Goal: Task Accomplishment & Management: Use online tool/utility

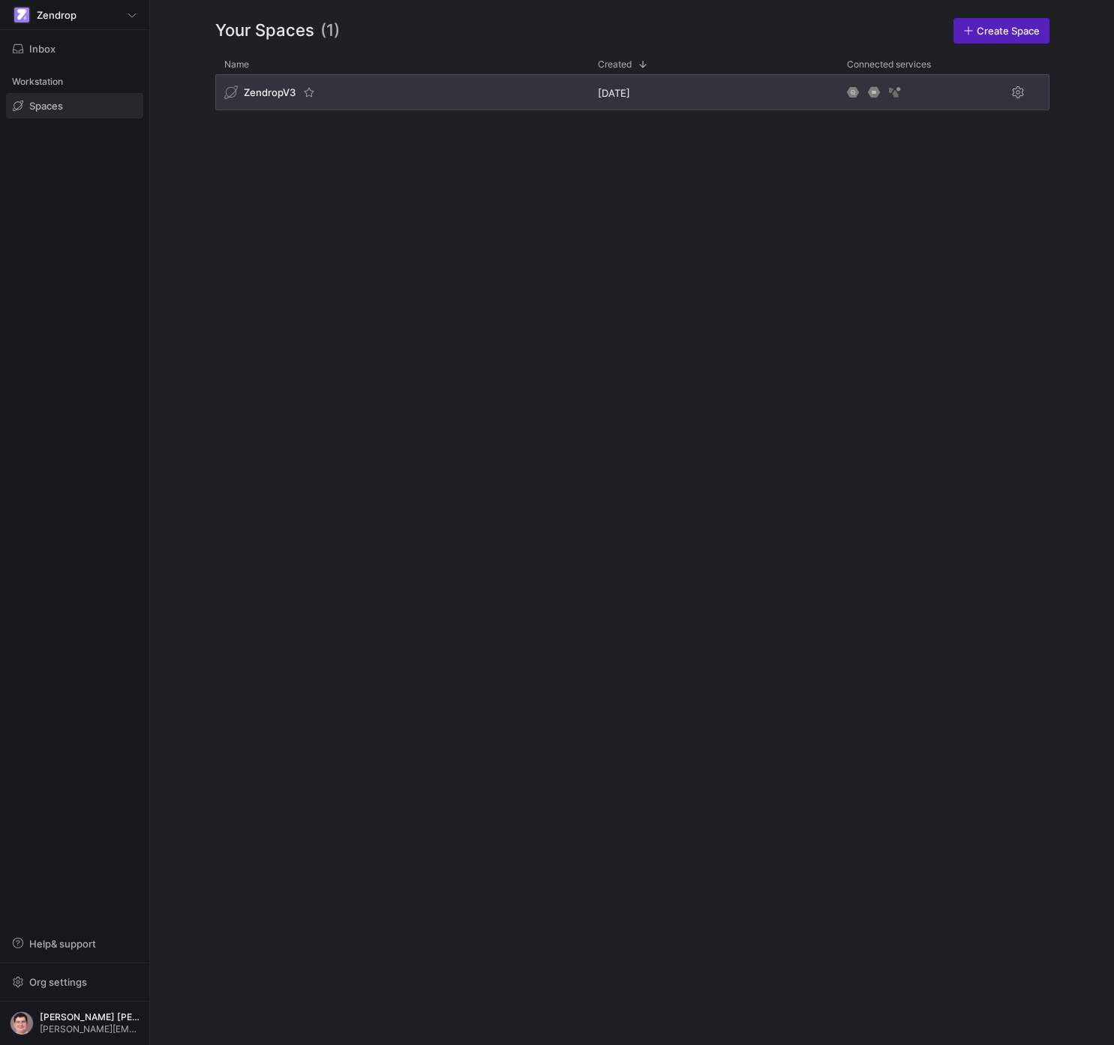
click at [470, 106] on div "ZendropV3" at bounding box center [402, 92] width 374 height 36
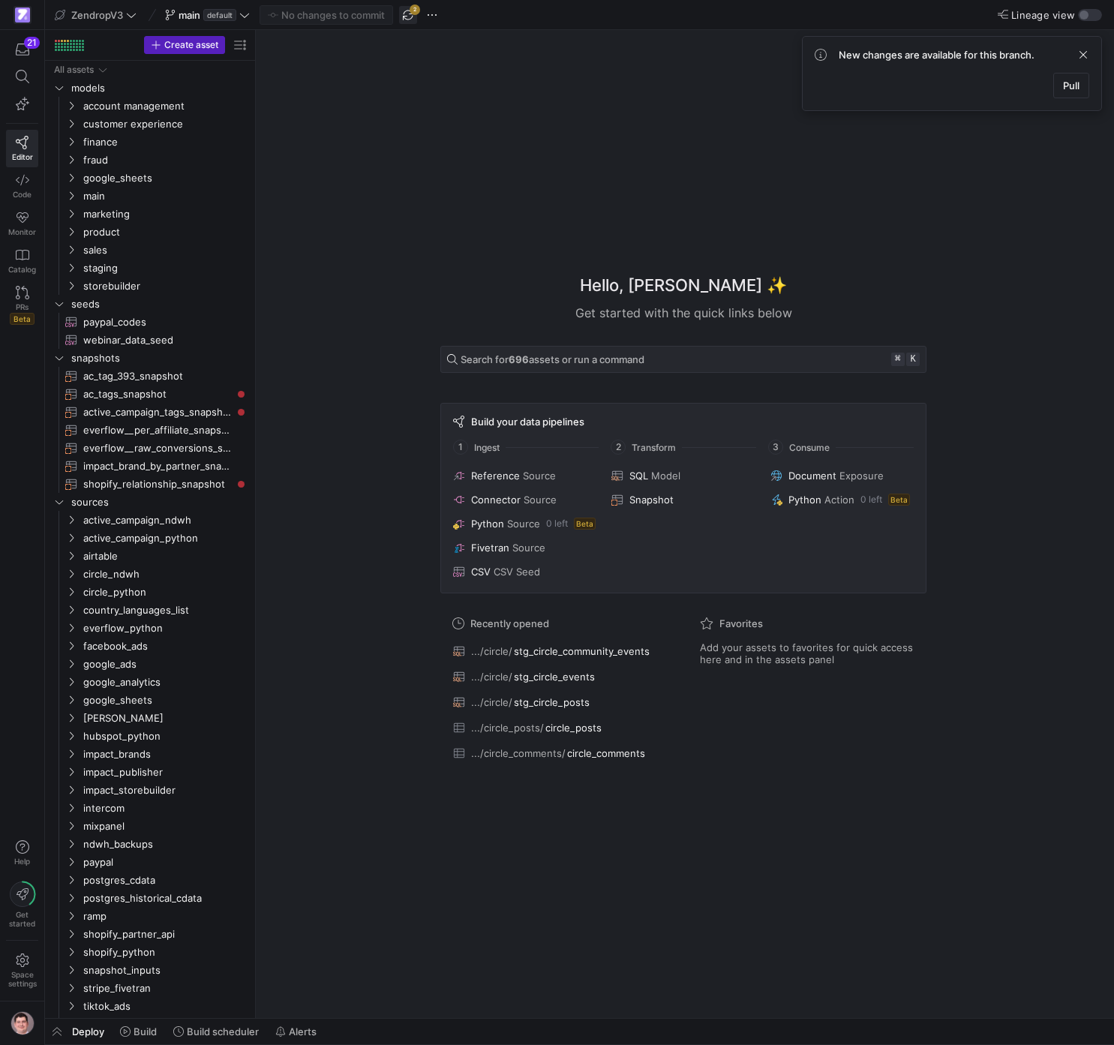
click at [415, 22] on span "button" at bounding box center [408, 15] width 18 height 18
click at [85, 305] on span "seeds" at bounding box center [141, 304] width 140 height 17
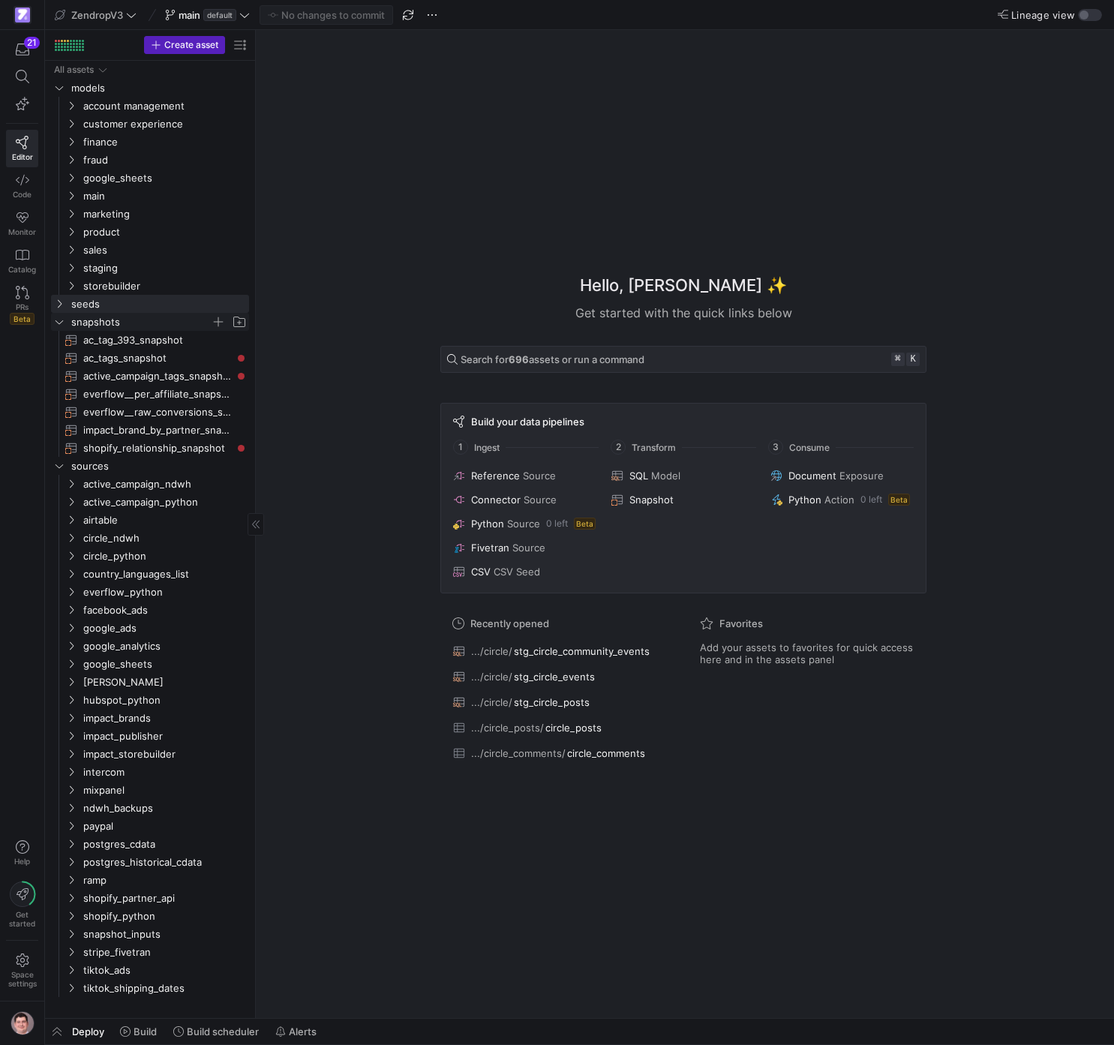
click at [83, 320] on span "snapshots" at bounding box center [141, 322] width 140 height 17
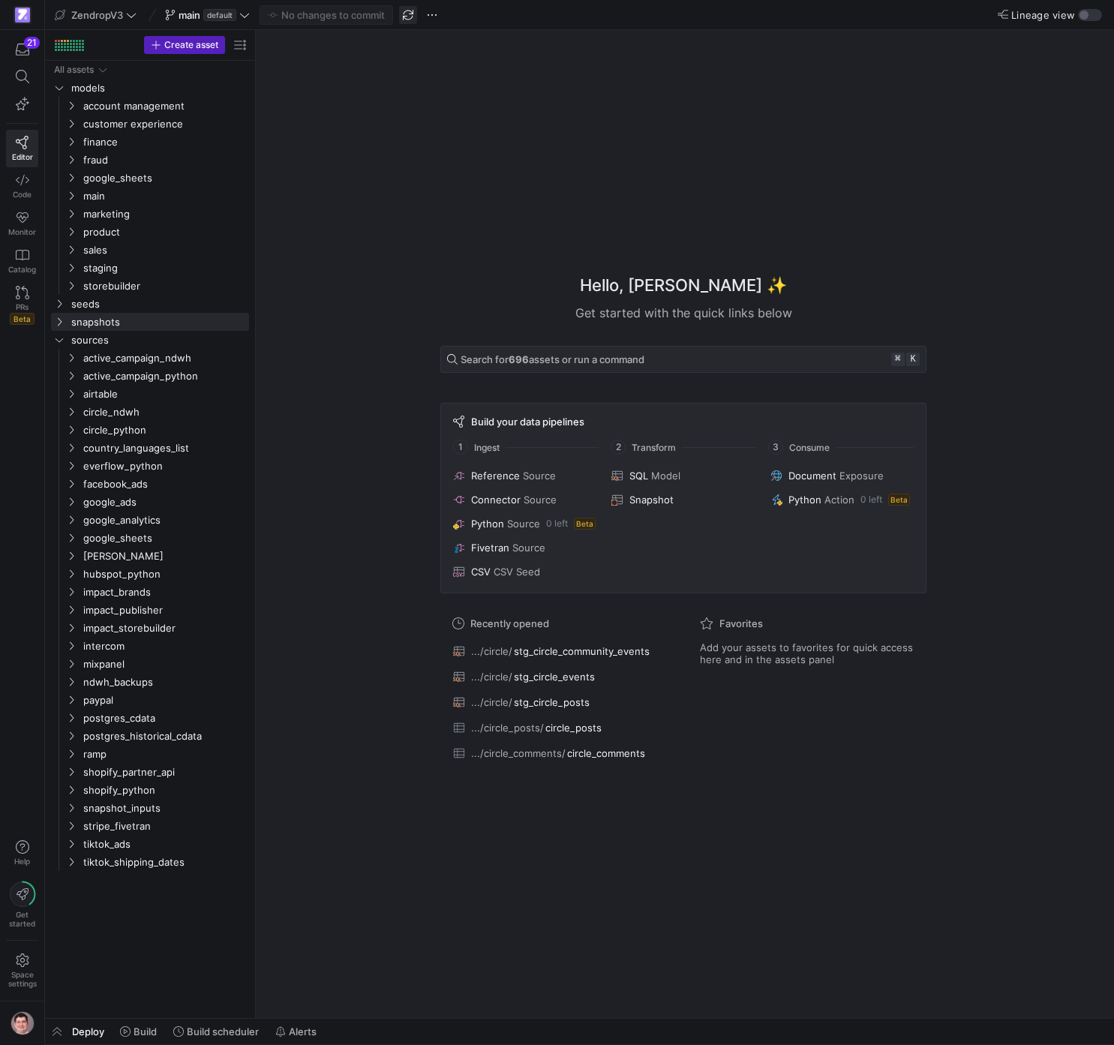
click at [408, 15] on span "button" at bounding box center [408, 15] width 18 height 18
click at [134, 717] on span "postgres_cdata" at bounding box center [147, 718] width 128 height 17
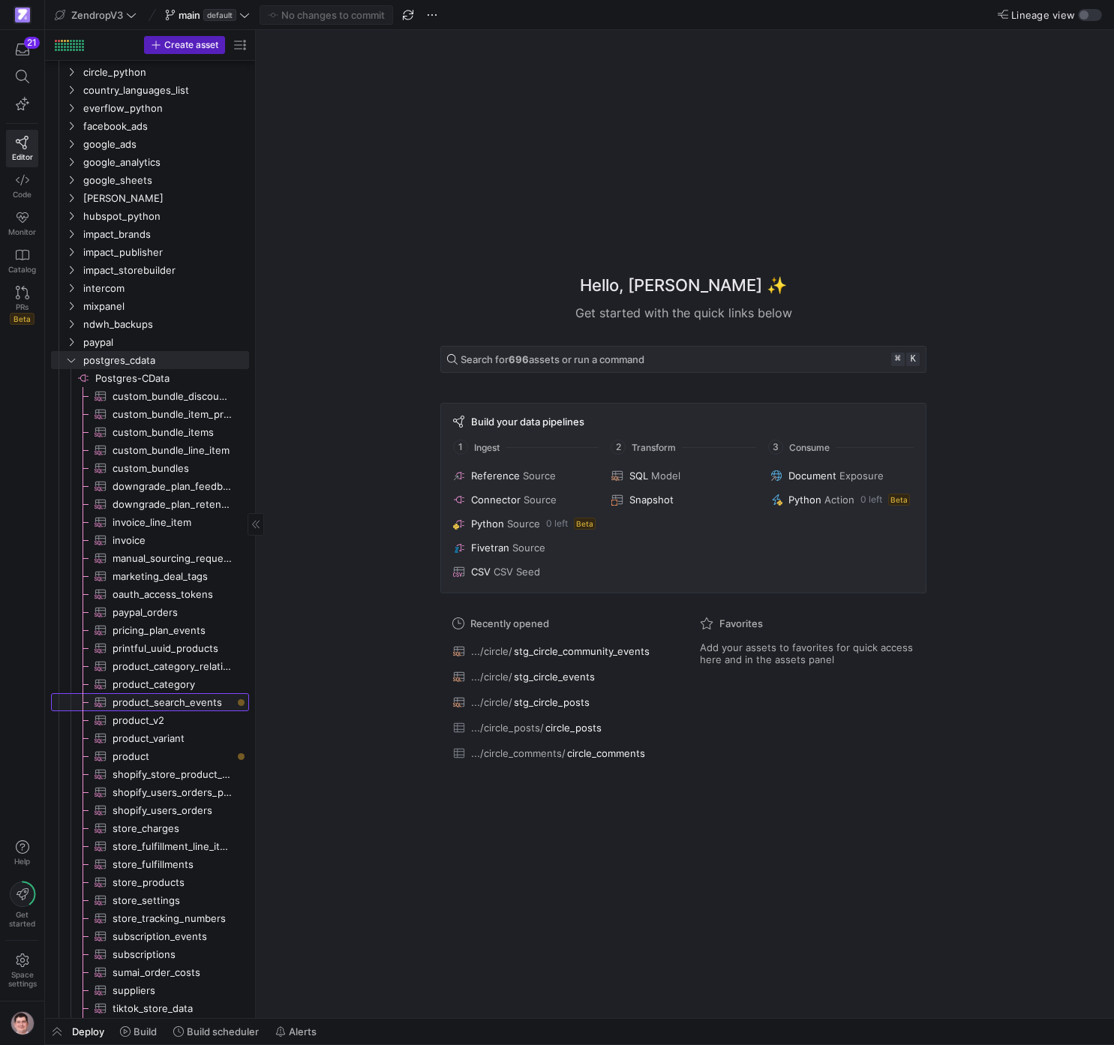
click at [191, 704] on span "product_search_events​​​​​​​​​" at bounding box center [172, 702] width 119 height 17
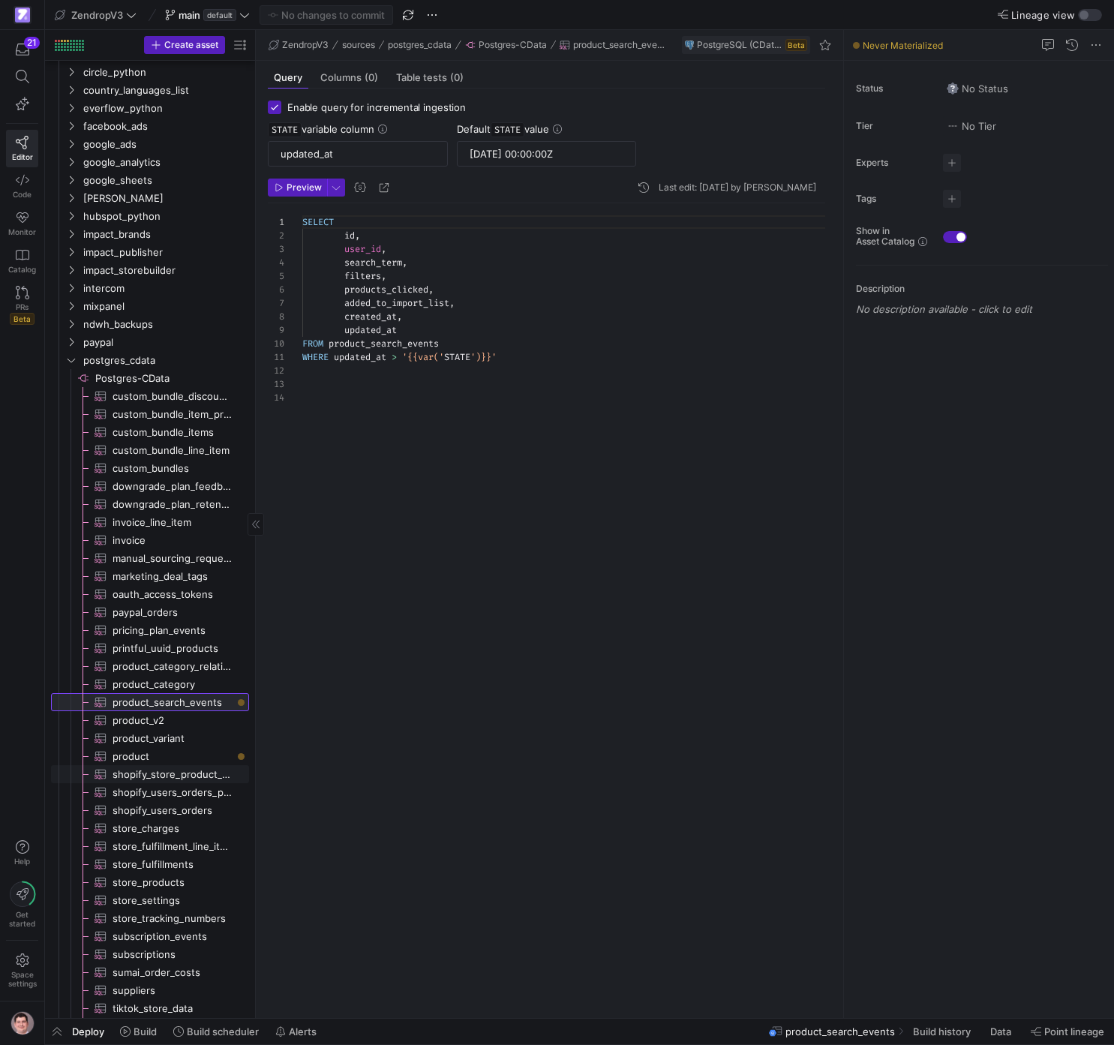
scroll to position [135, 0]
click at [179, 764] on span "product​​​​​​​​​" at bounding box center [172, 756] width 119 height 17
type input "2024-05-30 00:00:00Z"
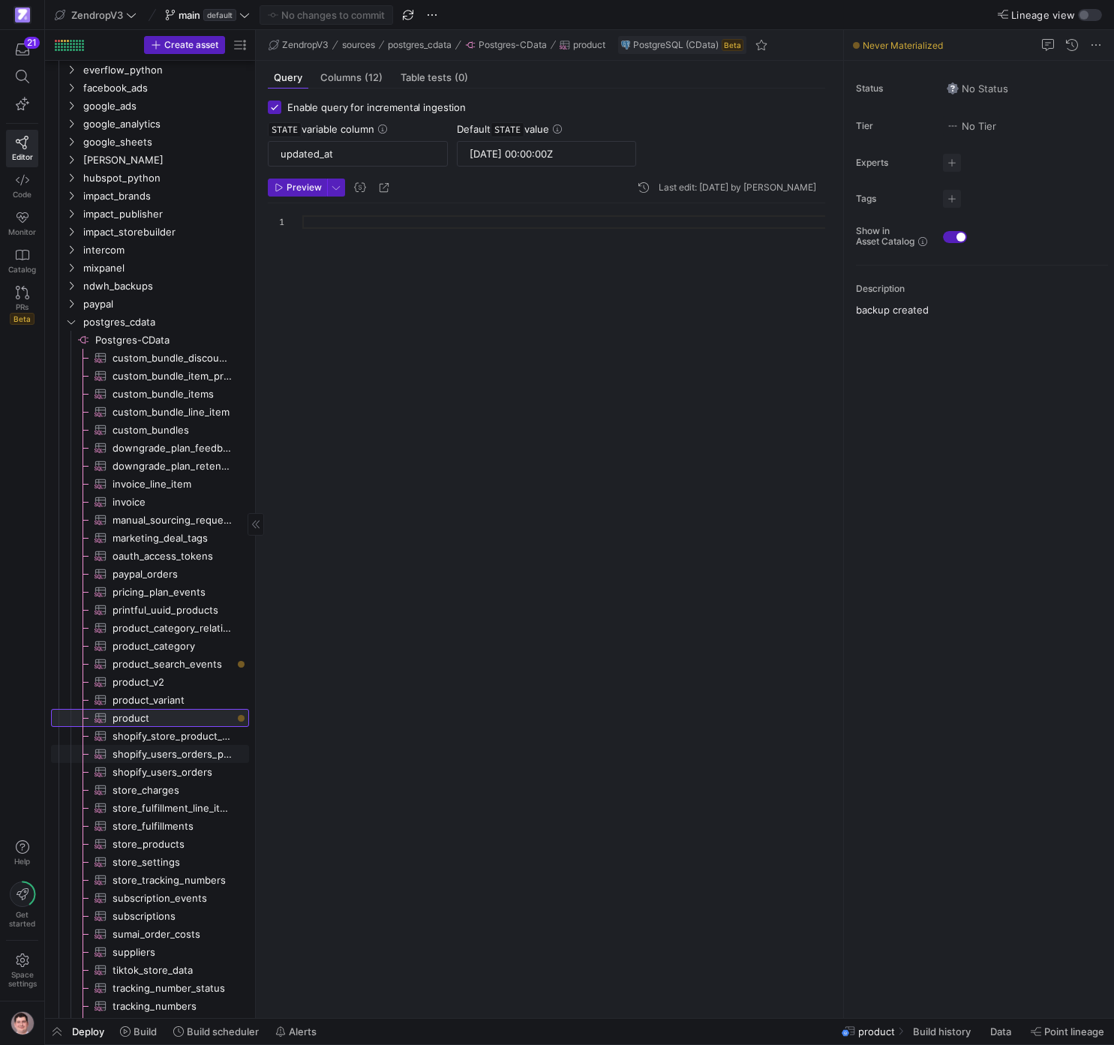
scroll to position [424, 0]
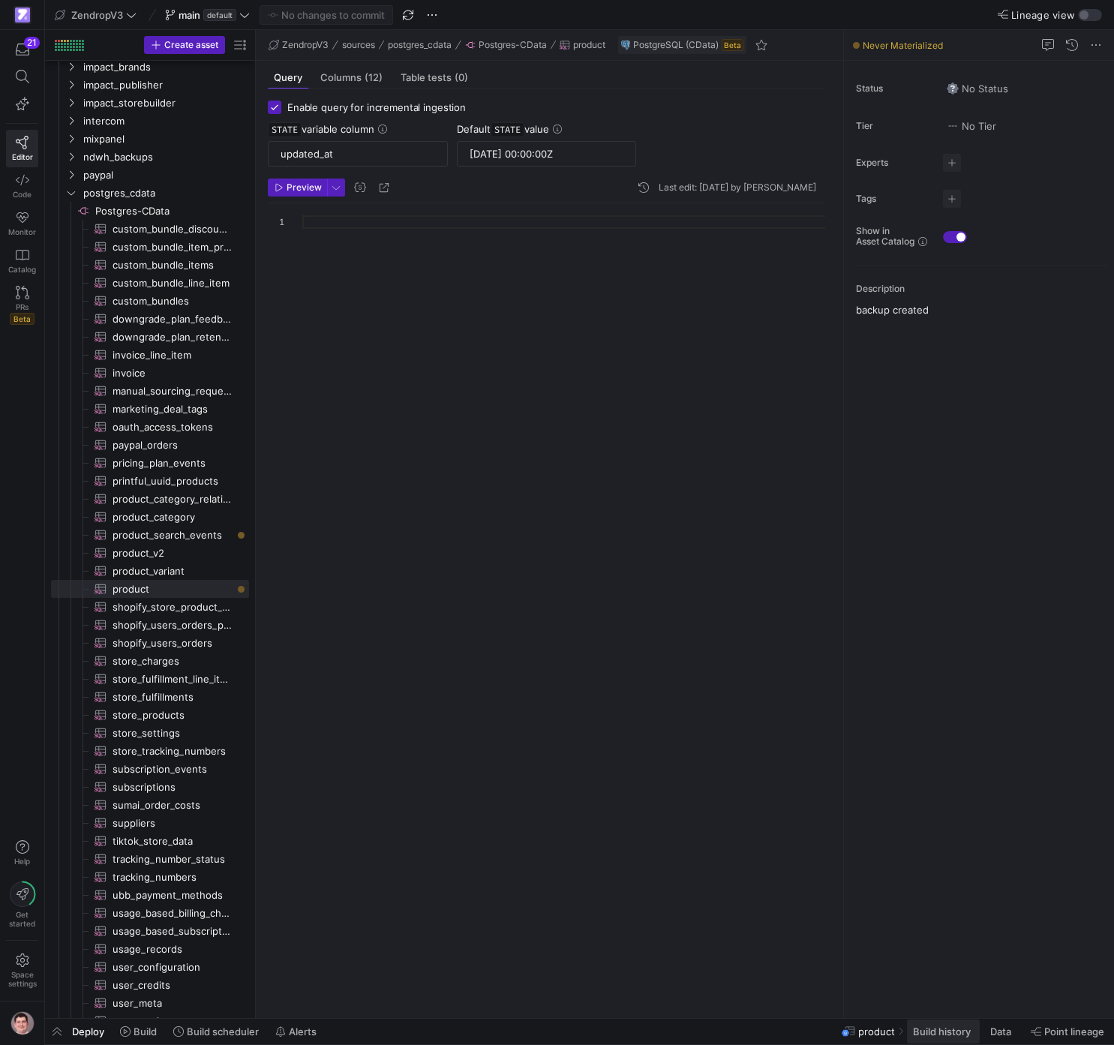
click at [957, 1034] on span "Build history" at bounding box center [942, 1031] width 58 height 12
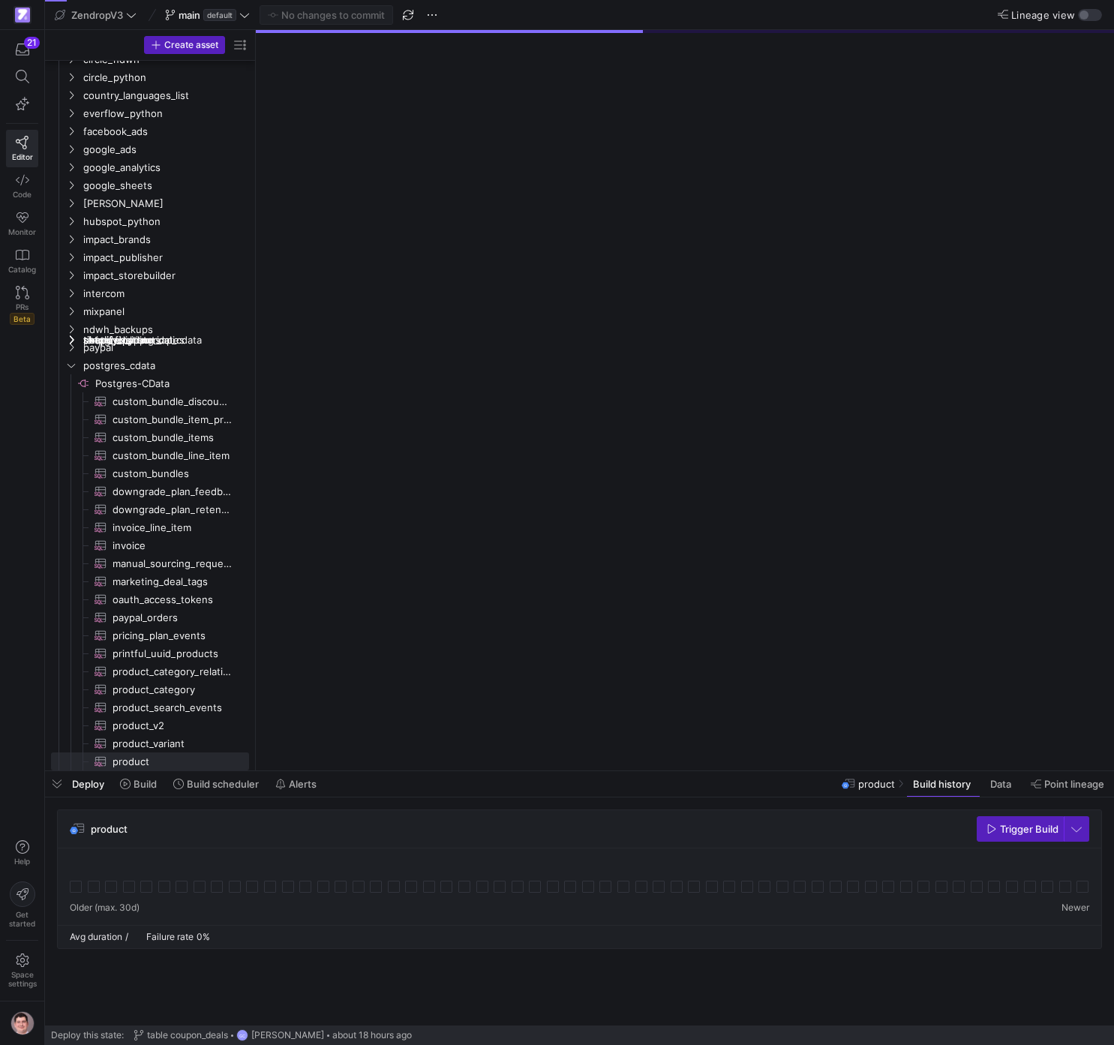
scroll to position [515, 0]
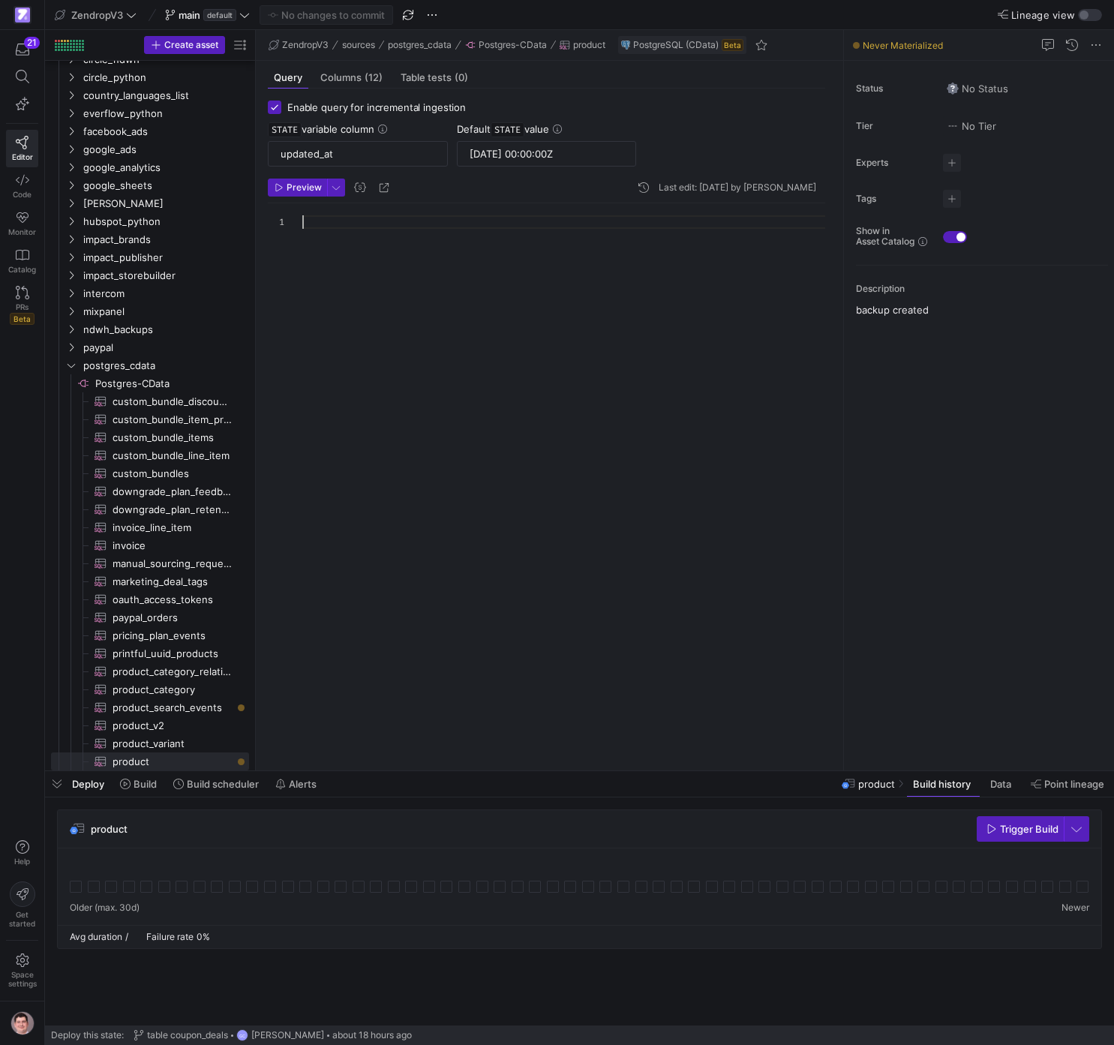
click at [397, 223] on div at bounding box center [569, 480] width 535 height 554
click at [188, 705] on span "product_search_events​​​​​​​​​" at bounding box center [172, 707] width 119 height 17
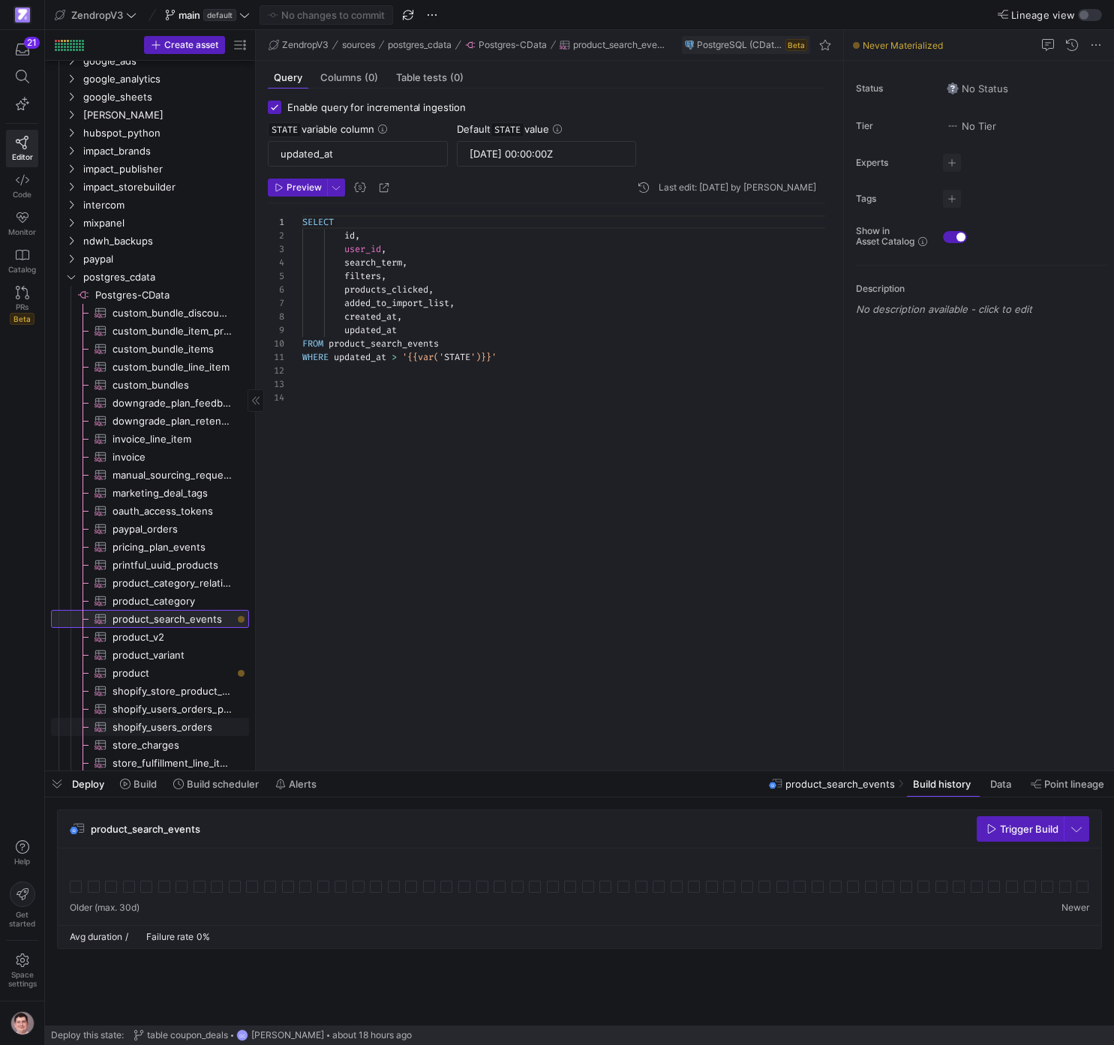
scroll to position [608, 0]
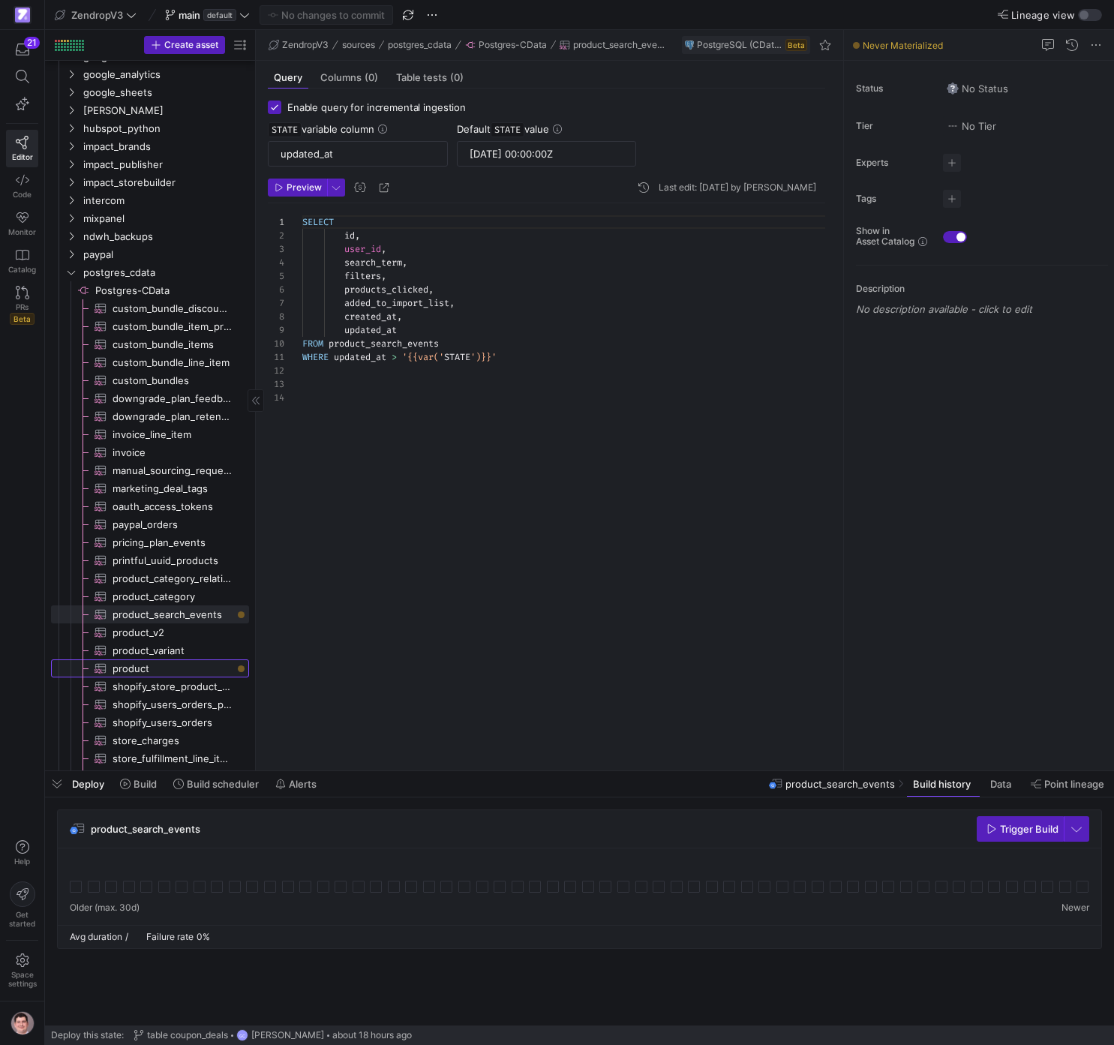
click at [185, 667] on span "product​​​​​​​​​" at bounding box center [172, 668] width 119 height 17
type input "2024-05-30 00:00:00Z"
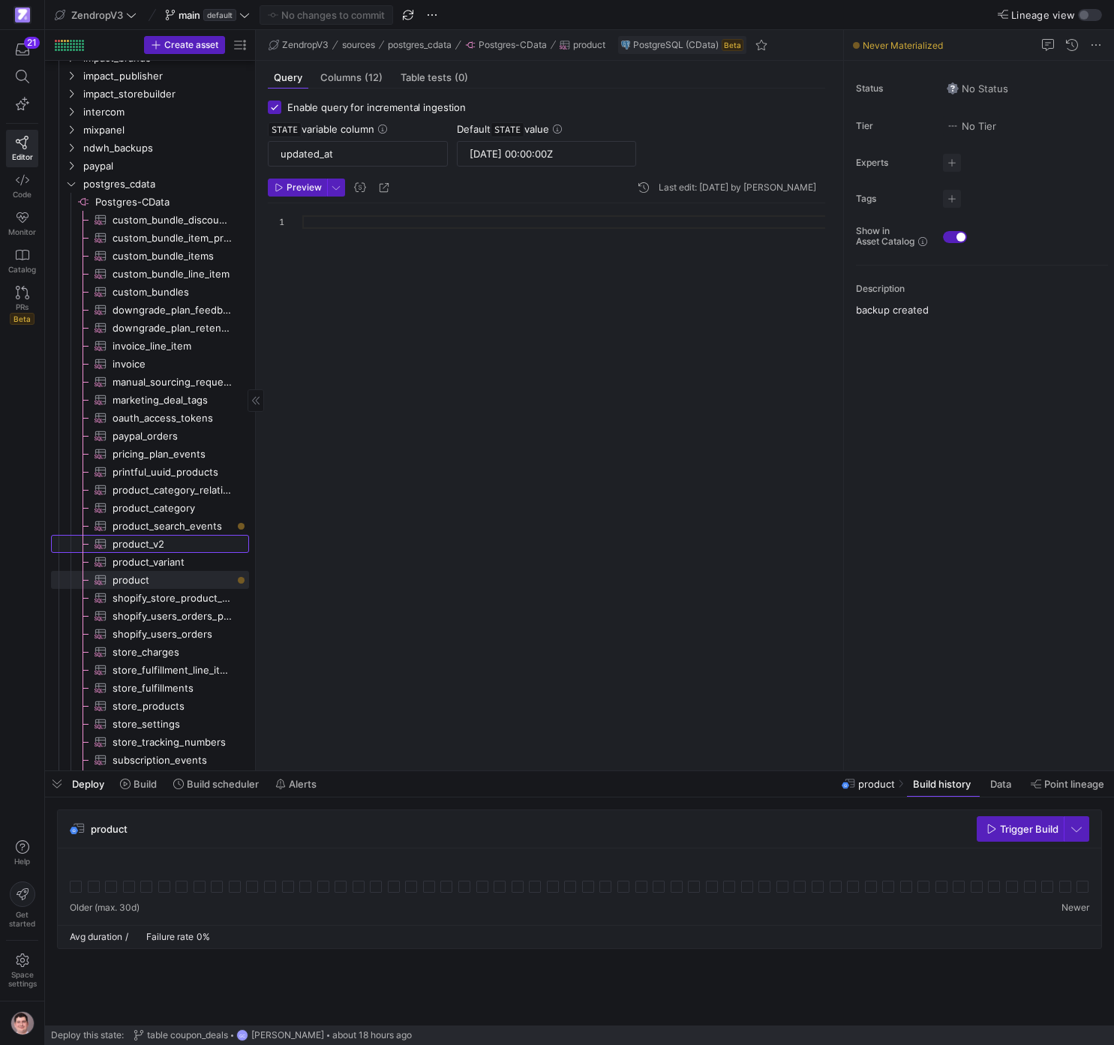
click at [173, 547] on span "product_v2​​​​​​​​​" at bounding box center [172, 544] width 119 height 17
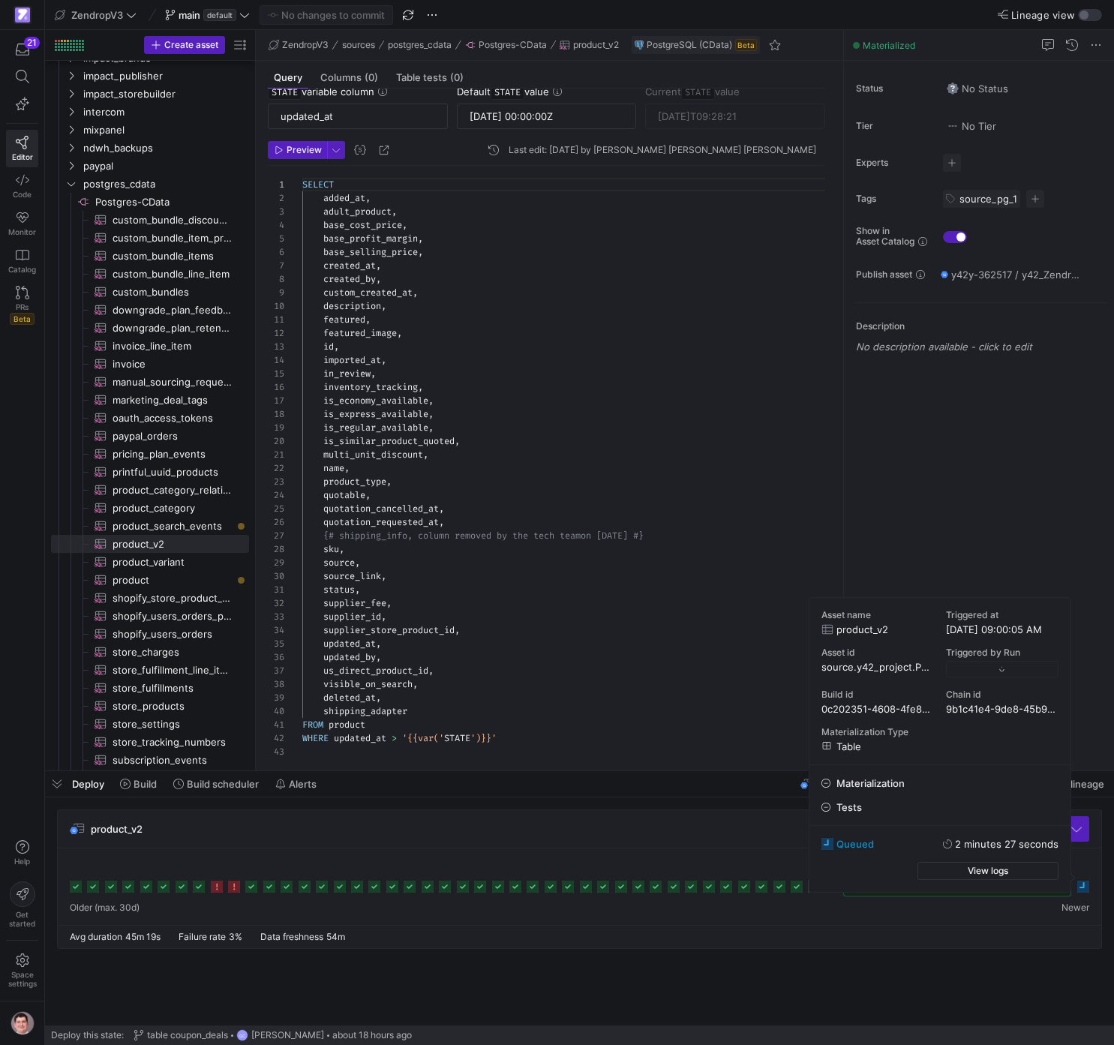
click at [1088, 884] on icon at bounding box center [1083, 887] width 12 height 12
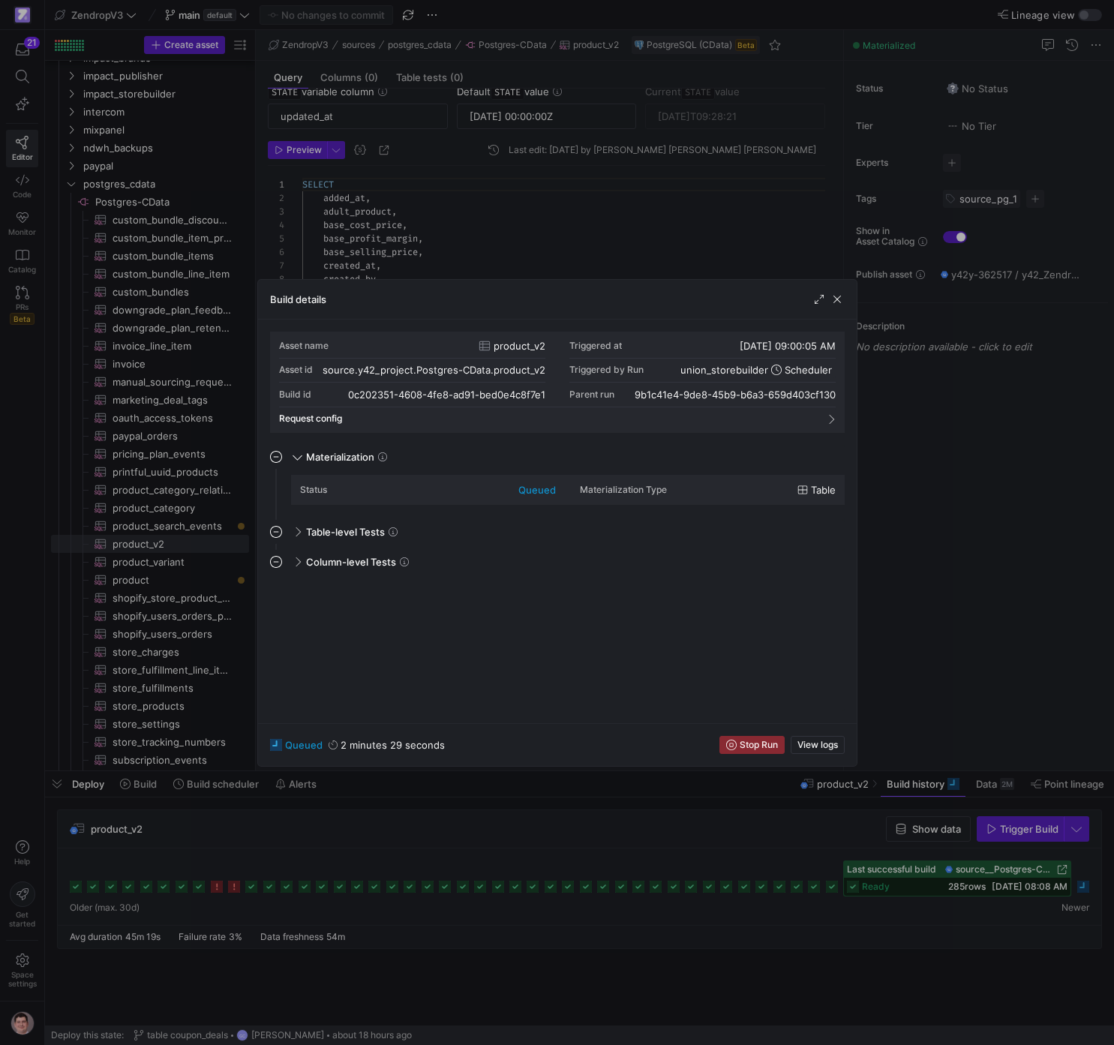
click at [710, 853] on div at bounding box center [557, 522] width 1114 height 1045
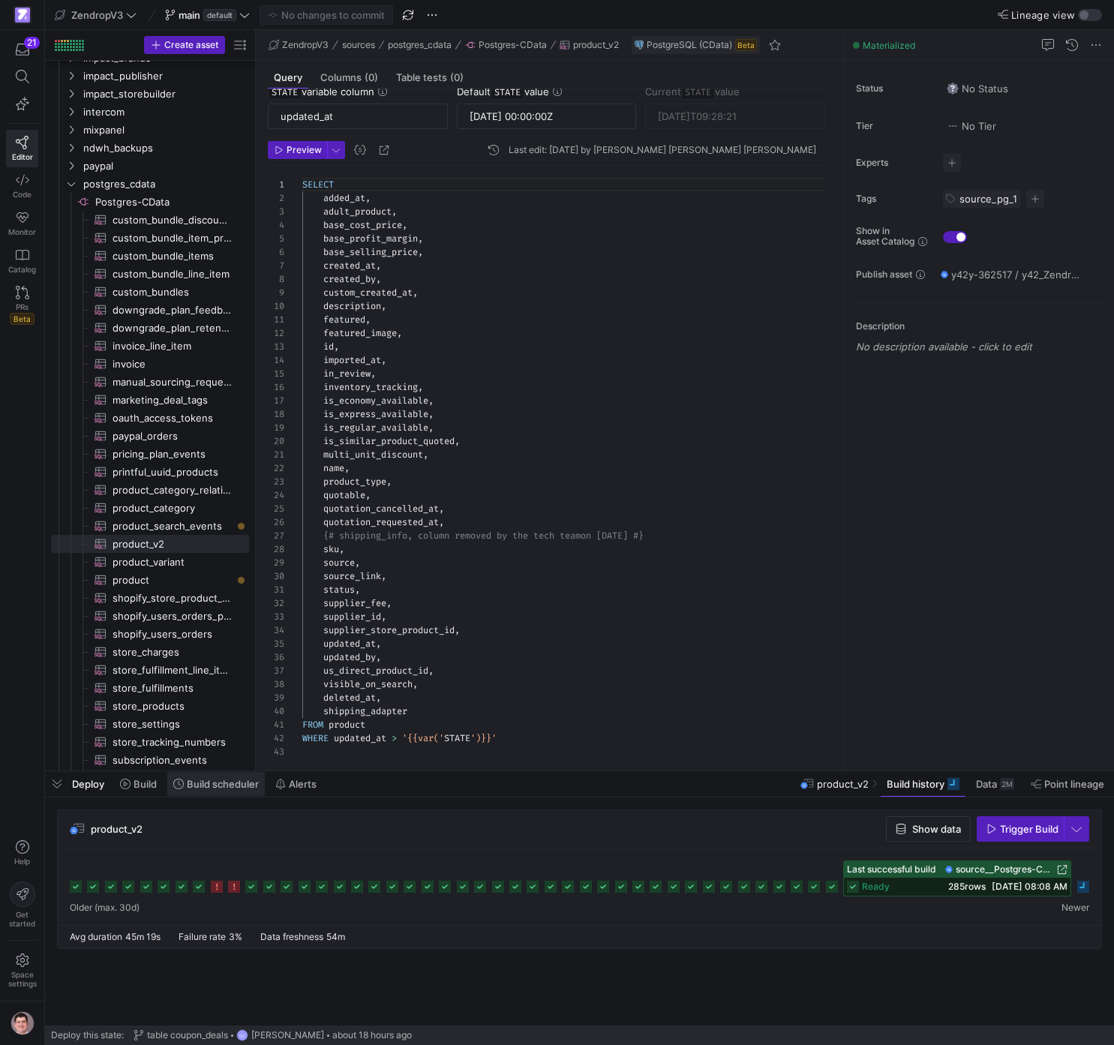
click at [185, 786] on span "Build scheduler" at bounding box center [216, 784] width 86 height 12
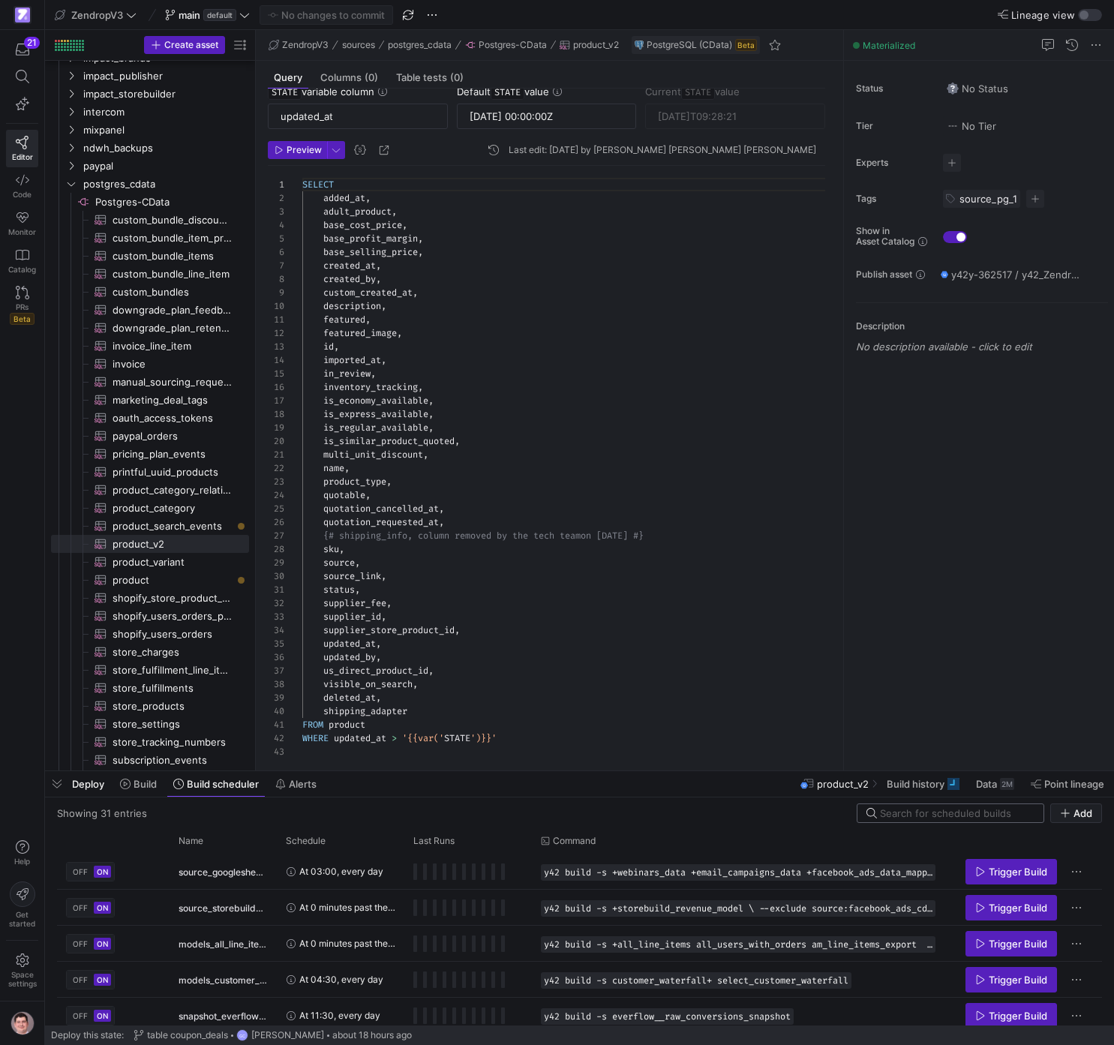
click at [914, 808] on input at bounding box center [957, 813] width 155 height 12
type input "o"
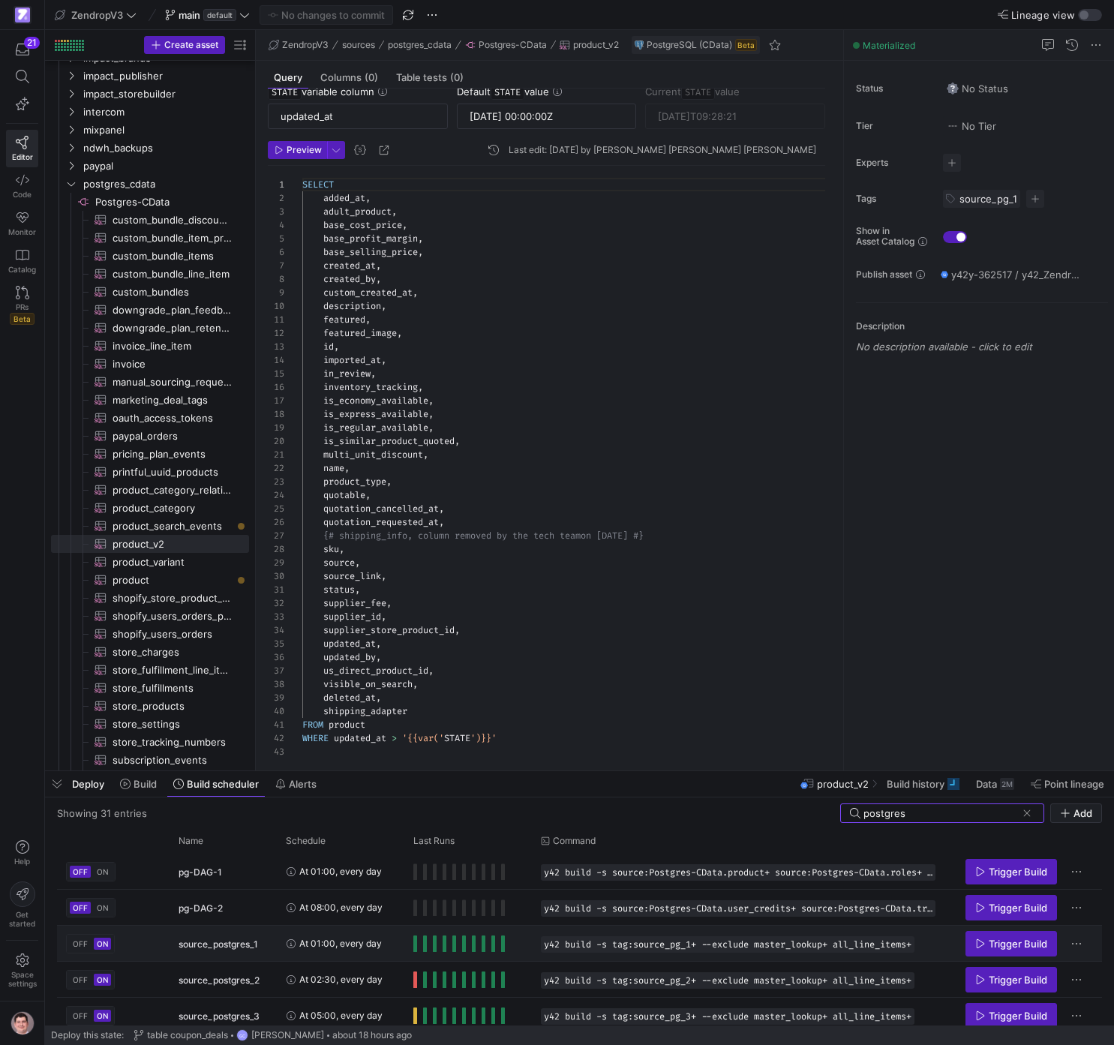
scroll to position [41, 0]
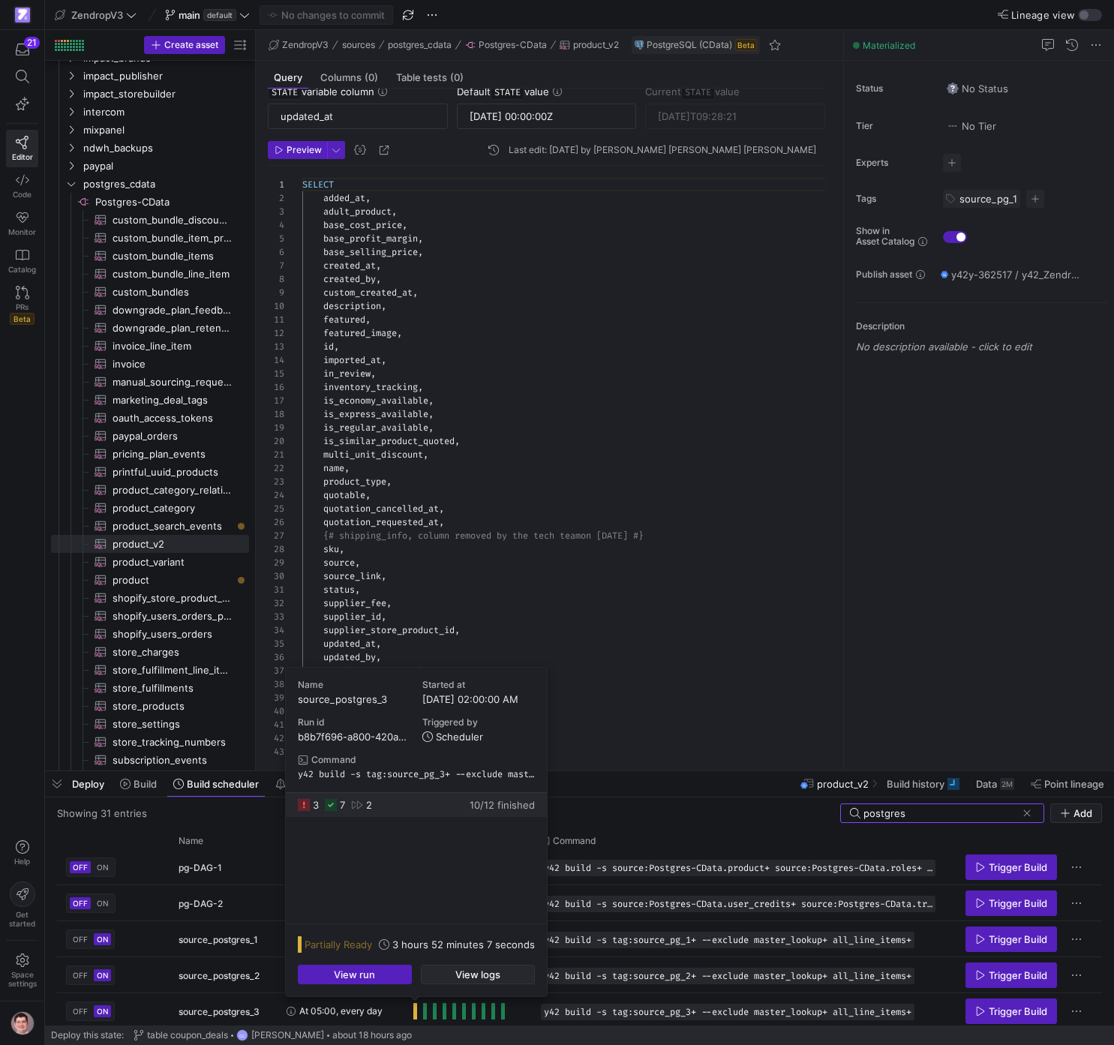
type input "postgres"
click at [453, 977] on span "button" at bounding box center [478, 974] width 113 height 18
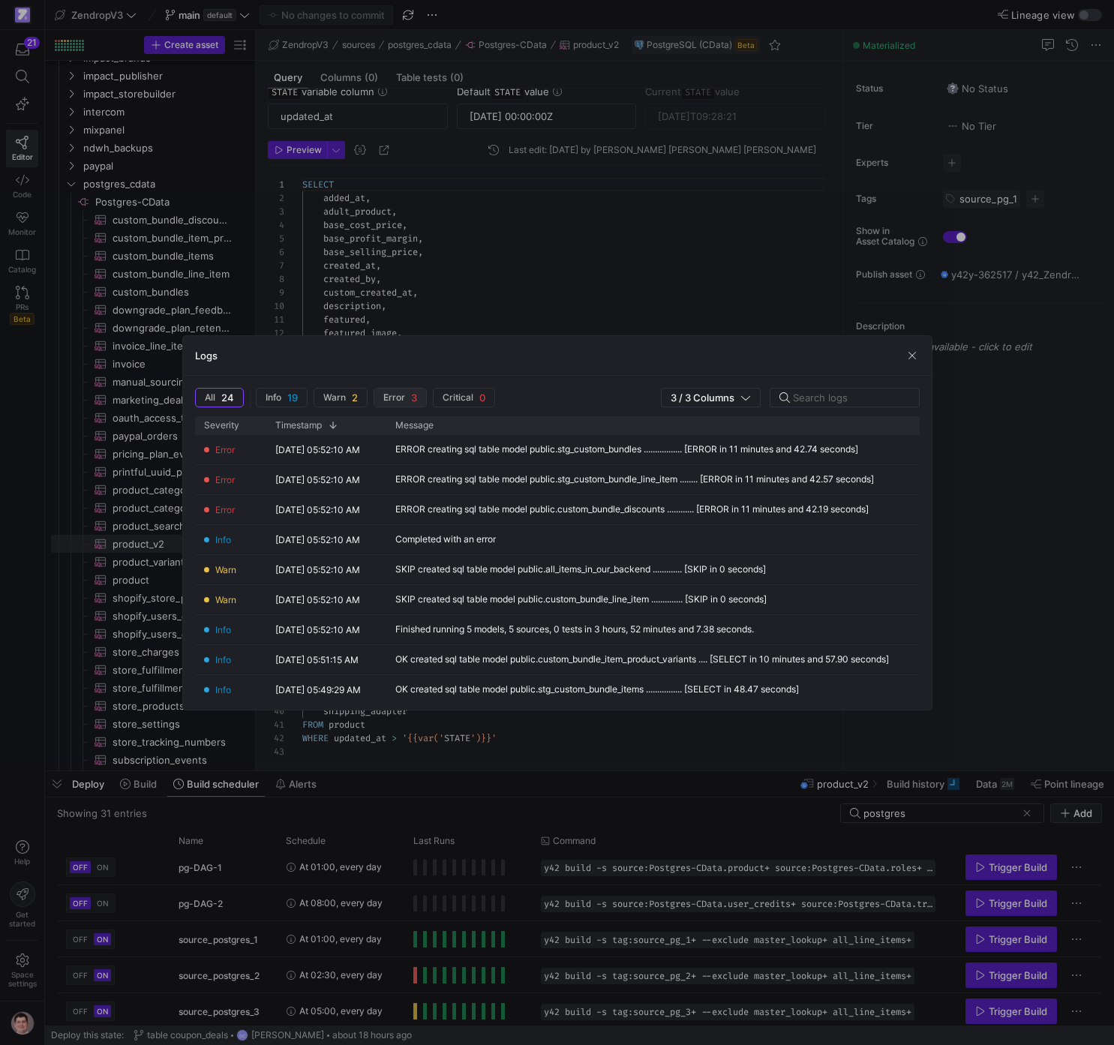
click at [402, 400] on span "Error" at bounding box center [394, 397] width 22 height 11
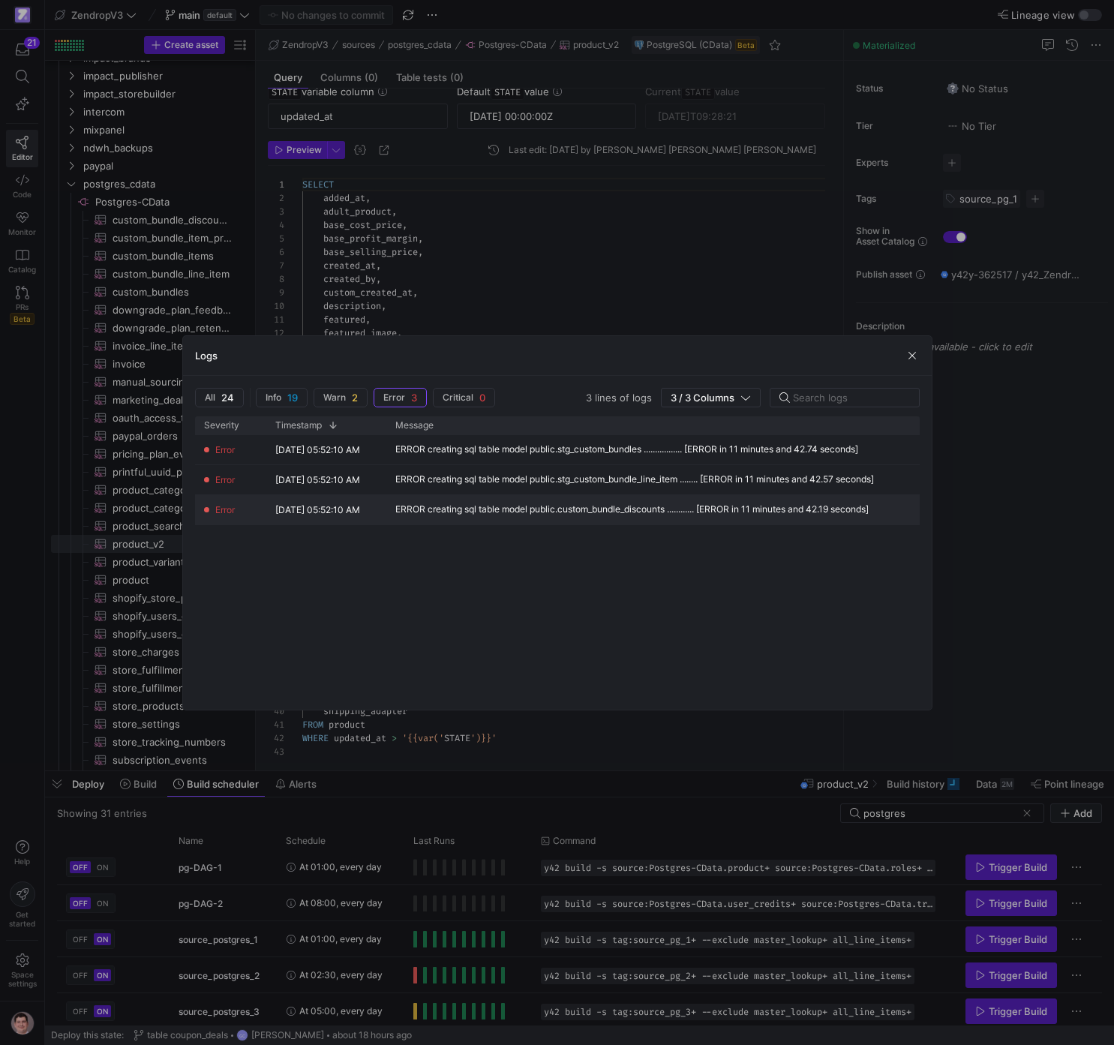
click at [557, 515] on div "ERROR creating sql table model public.custom_bundle_discounts ............ [ERR…" at bounding box center [631, 509] width 473 height 11
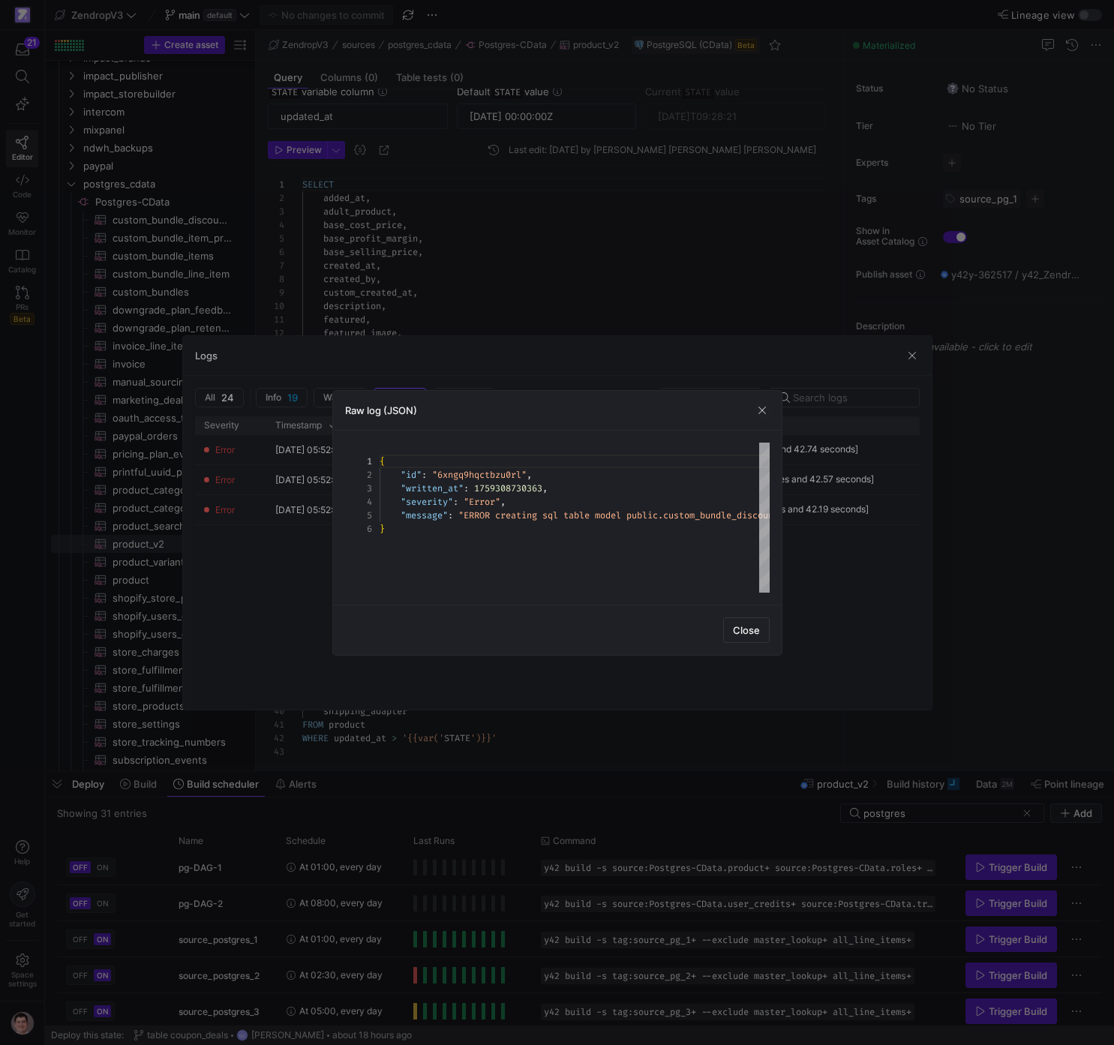
scroll to position [68, 0]
click at [512, 584] on div at bounding box center [547, 588] width 200 height 9
click at [767, 409] on span "button" at bounding box center [762, 410] width 15 height 15
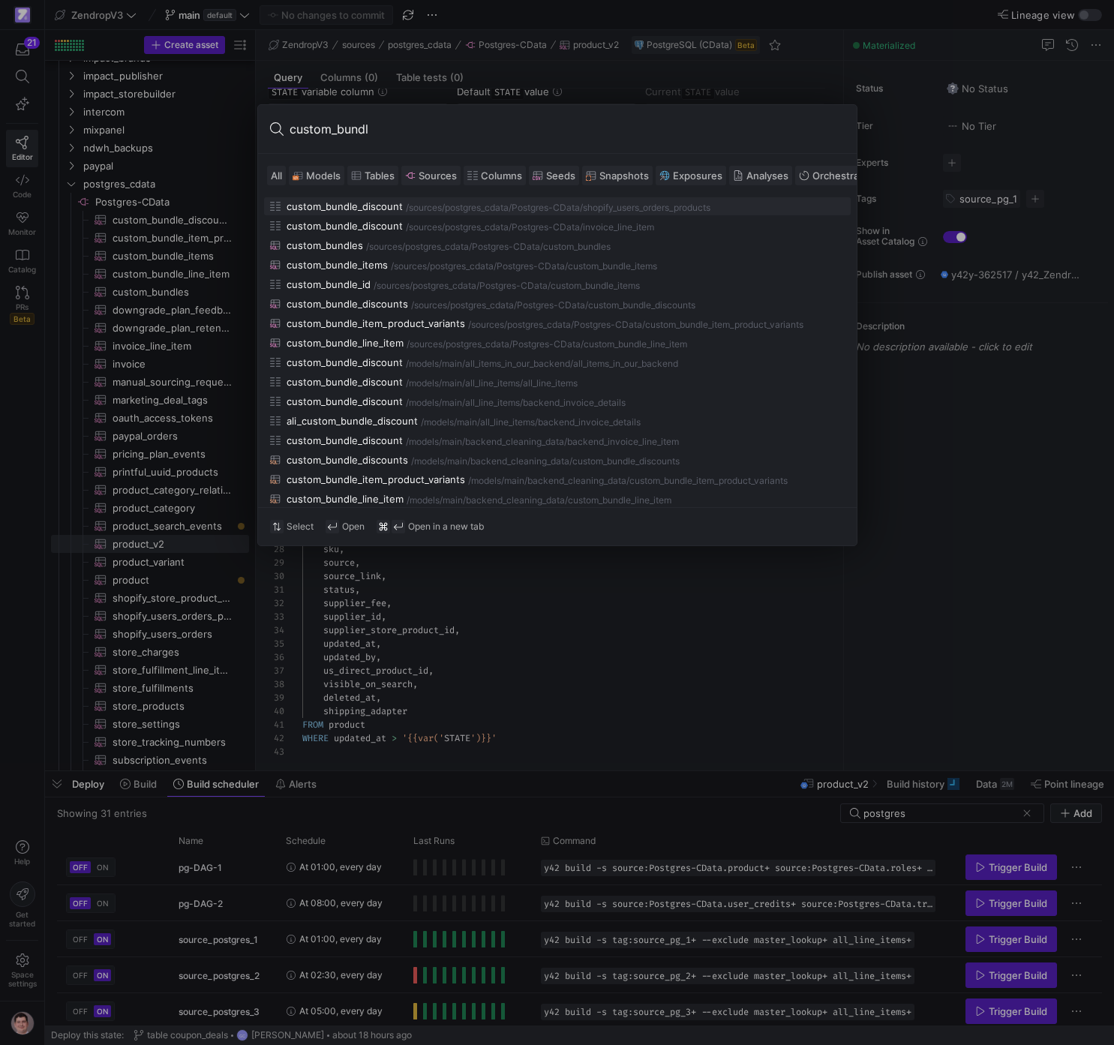
type input "custom_bundle"
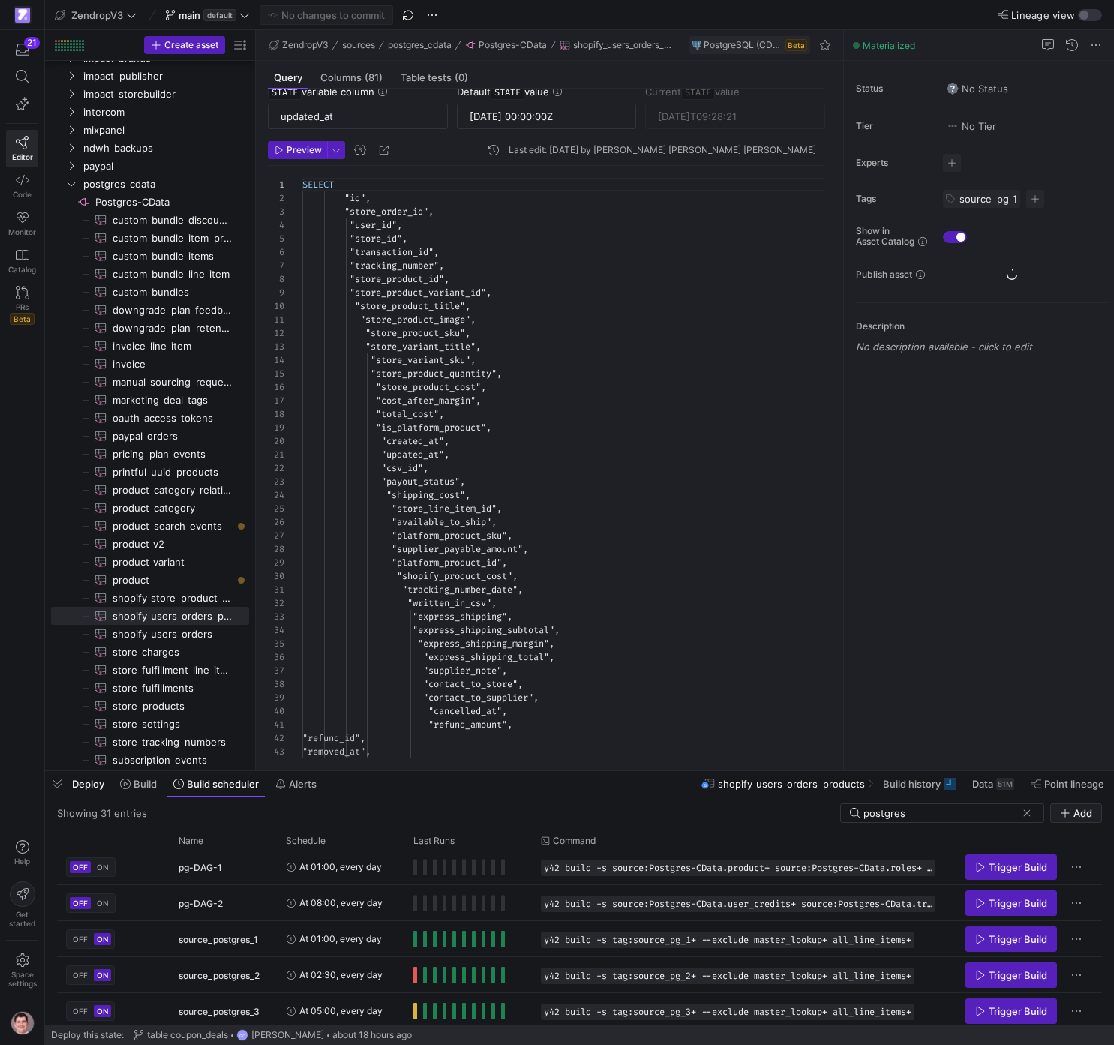
type input "2025-03-12 00:00:00Z"
type input "2025-10-01T09:29:51"
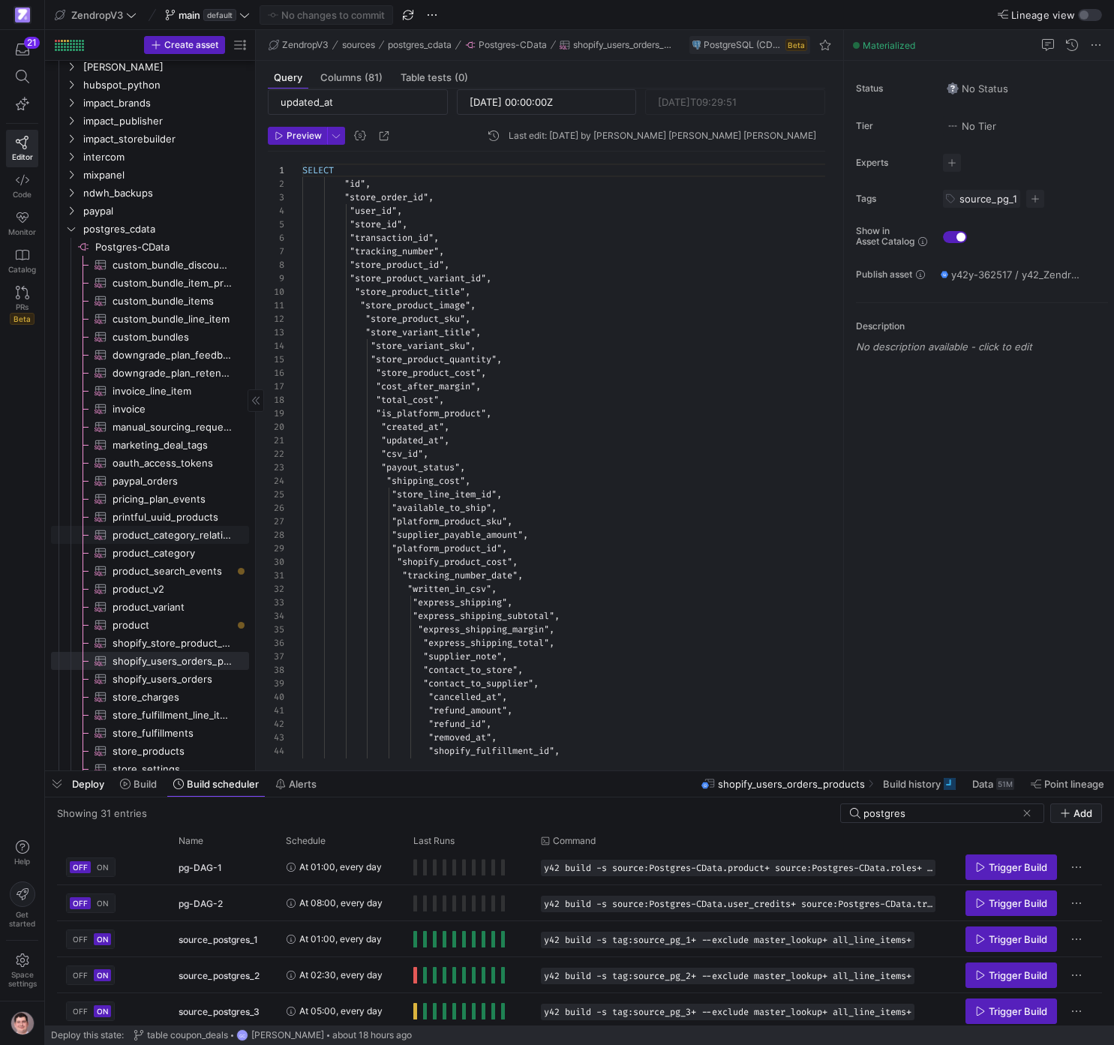
scroll to position [638, 0]
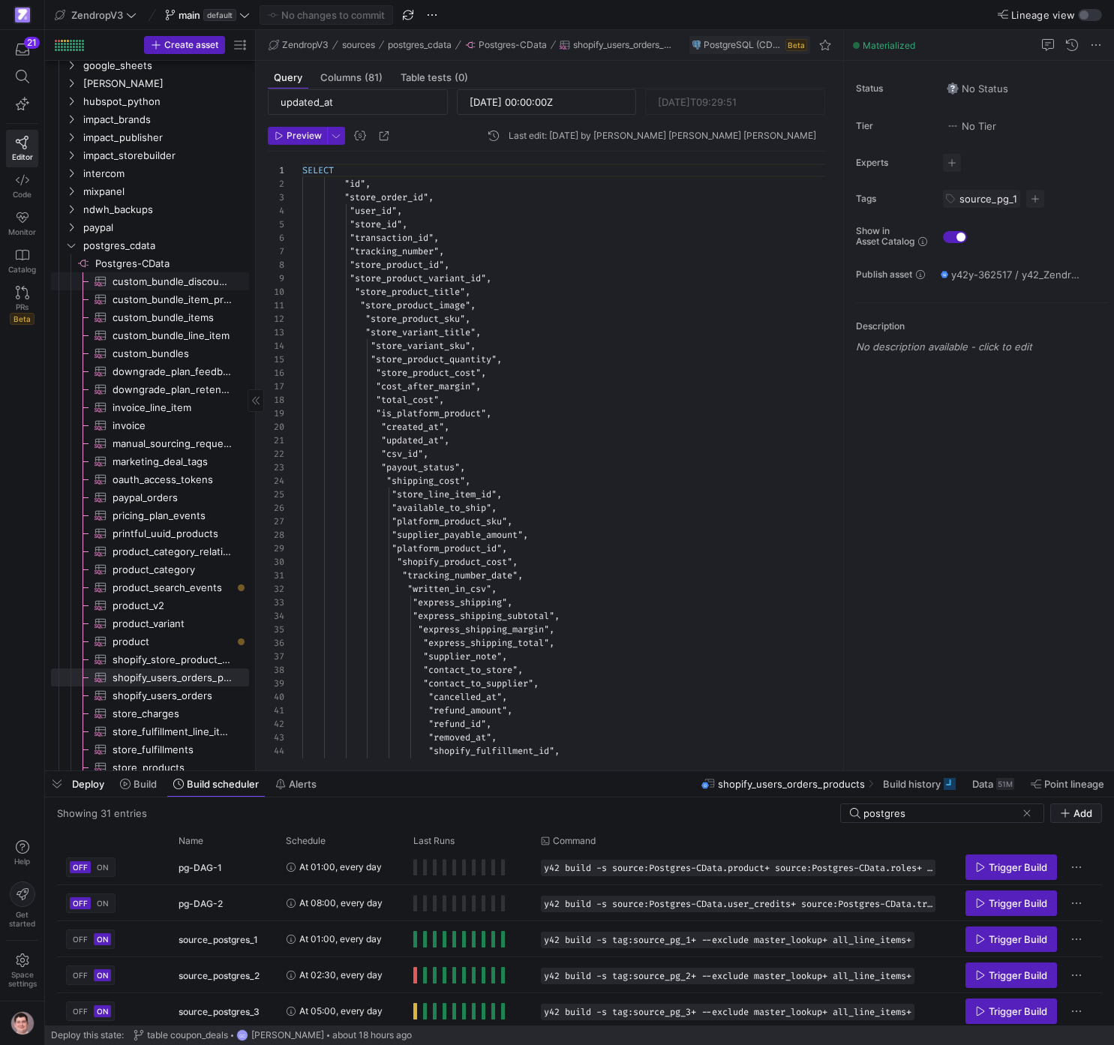
click at [227, 281] on span "custom_bundle_discounts​​​​​​​​​" at bounding box center [172, 281] width 119 height 17
checkbox input "false"
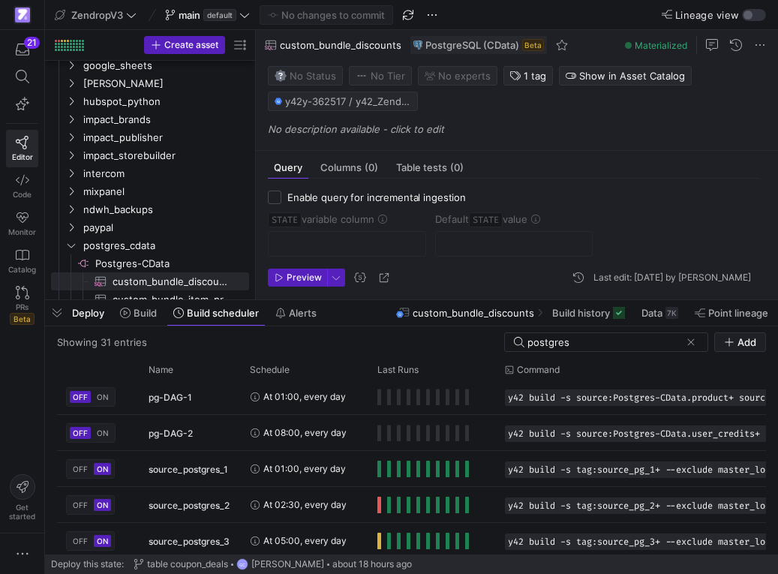
scroll to position [635, 0]
